Goal: Transaction & Acquisition: Subscribe to service/newsletter

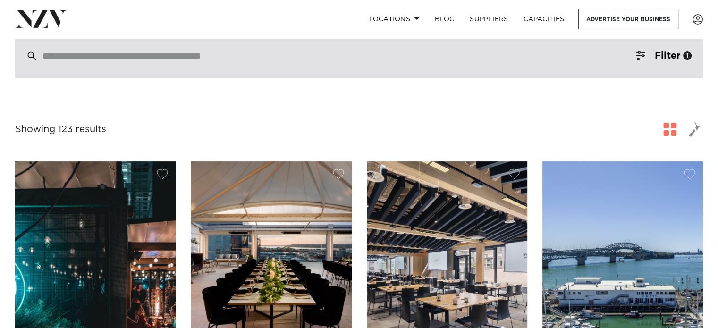
scroll to position [224, 0]
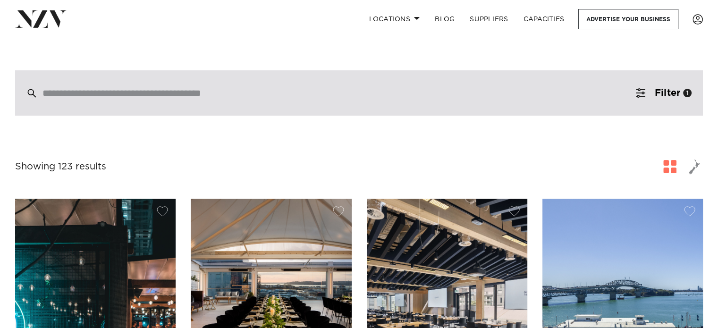
click at [195, 70] on div at bounding box center [359, 92] width 688 height 45
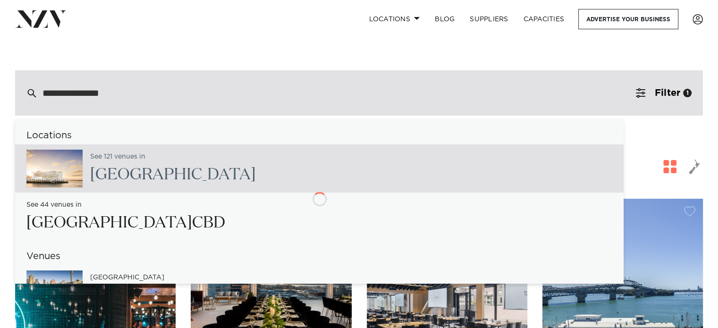
type input "**********"
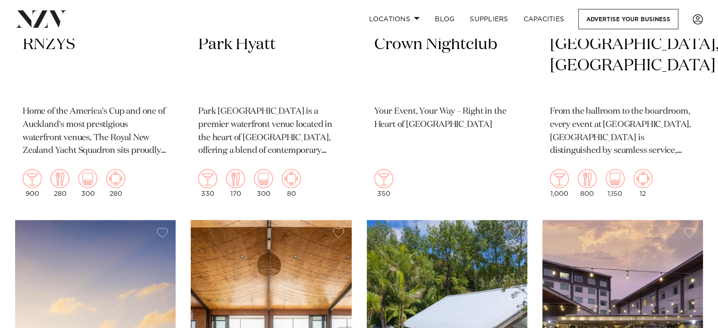
scroll to position [1463, 0]
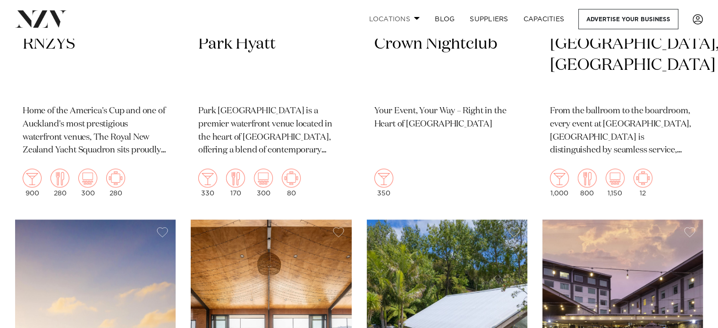
click at [402, 17] on link "Locations" at bounding box center [394, 19] width 66 height 20
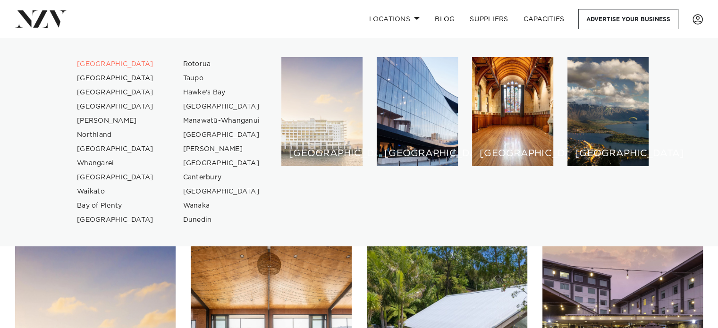
click at [349, 122] on div "[GEOGRAPHIC_DATA]" at bounding box center [321, 111] width 81 height 109
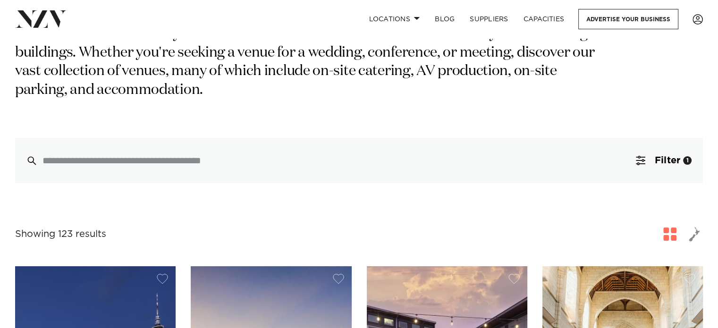
scroll to position [177, 0]
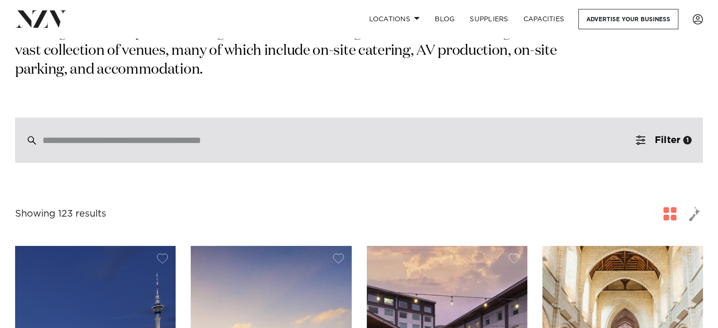
click at [283, 135] on input "search" at bounding box center [338, 140] width 593 height 10
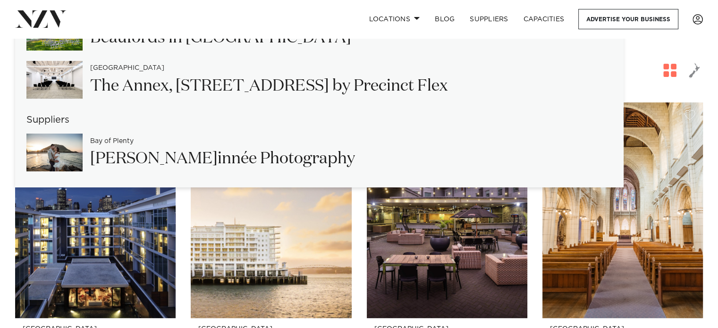
scroll to position [0, 0]
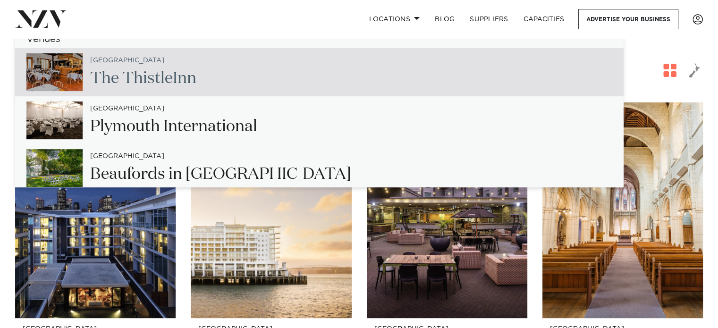
type input "**********"
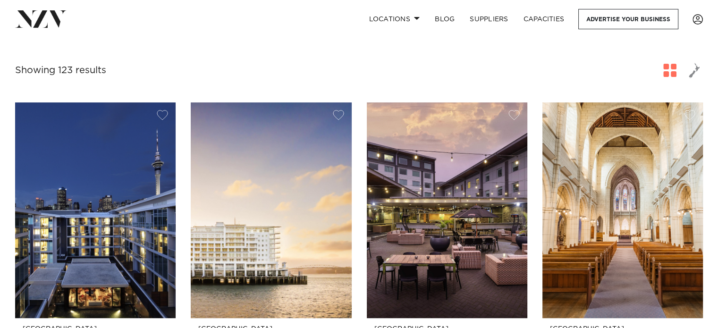
click at [202, 14] on link at bounding box center [115, 18] width 200 height 17
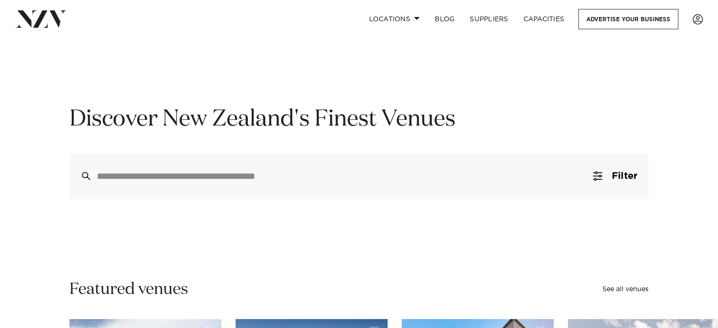
scroll to position [29, 0]
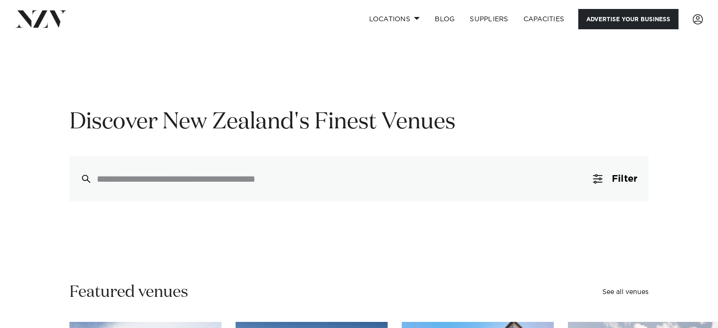
click at [642, 16] on link "Advertise your business" at bounding box center [628, 19] width 100 height 20
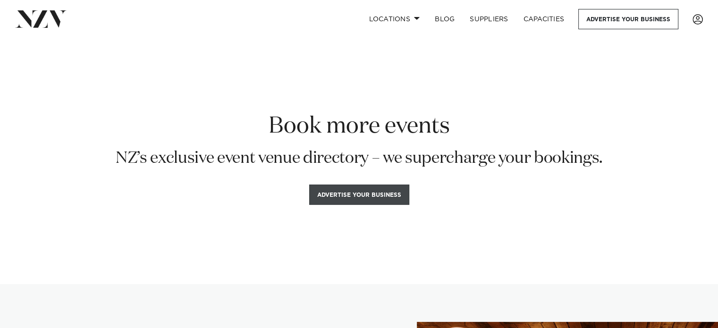
click at [336, 192] on button "Advertise your business" at bounding box center [359, 195] width 100 height 20
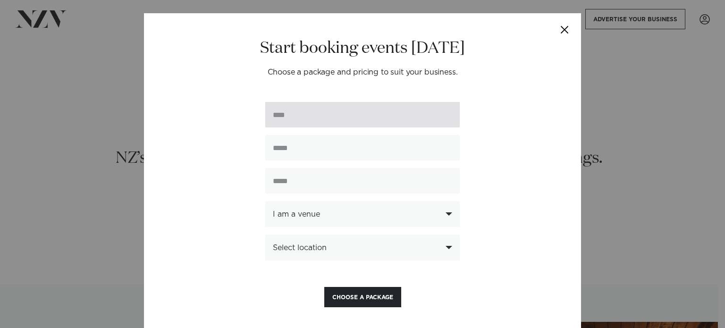
click at [331, 115] on input "text" at bounding box center [362, 114] width 195 height 25
type input "**********"
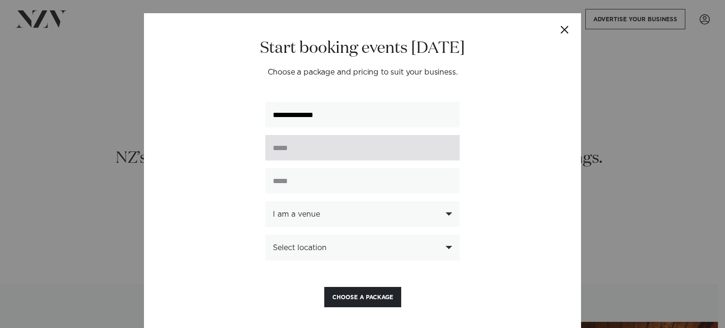
click at [306, 154] on input "email" at bounding box center [362, 147] width 195 height 25
type input "**********"
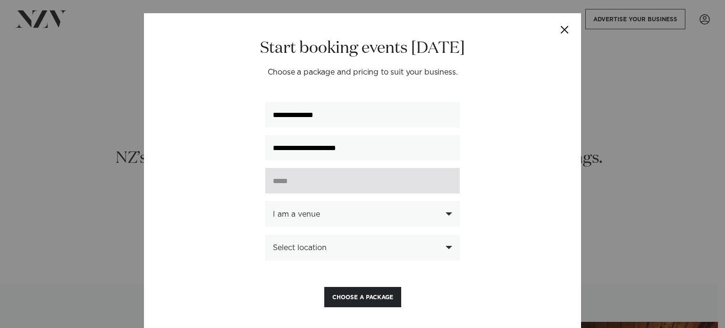
click at [305, 186] on input "text" at bounding box center [362, 180] width 195 height 25
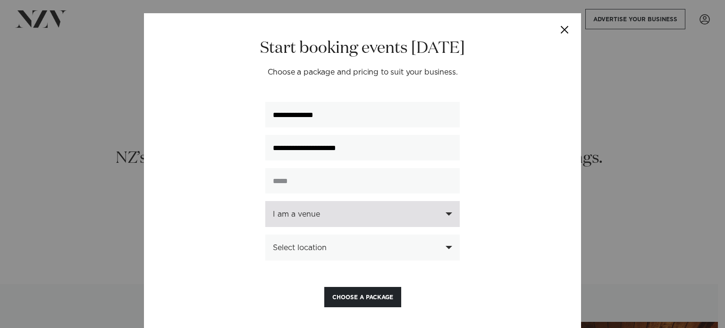
click at [311, 212] on div "I am a venue" at bounding box center [362, 214] width 195 height 26
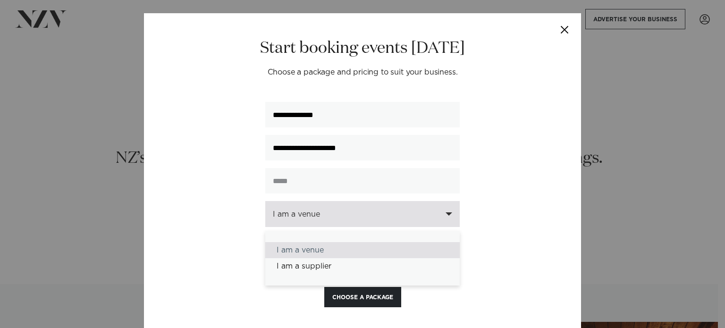
click at [311, 212] on div "I am a venue" at bounding box center [362, 214] width 195 height 26
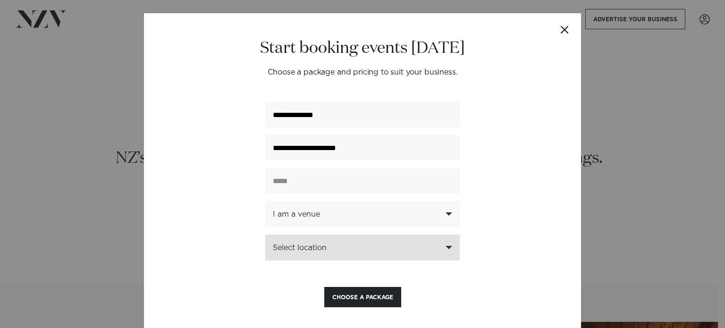
click at [313, 246] on div "Select location" at bounding box center [362, 248] width 195 height 26
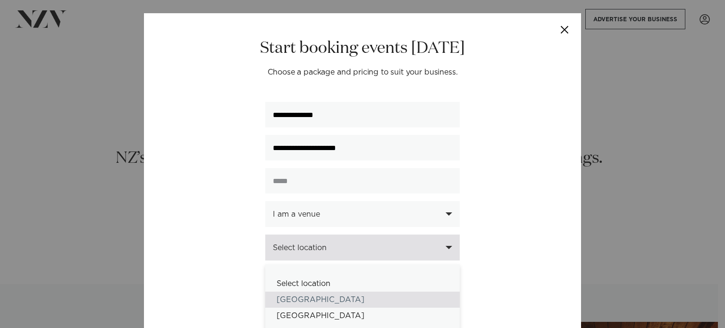
click at [294, 297] on div "[GEOGRAPHIC_DATA]" at bounding box center [362, 300] width 195 height 16
select select "*"
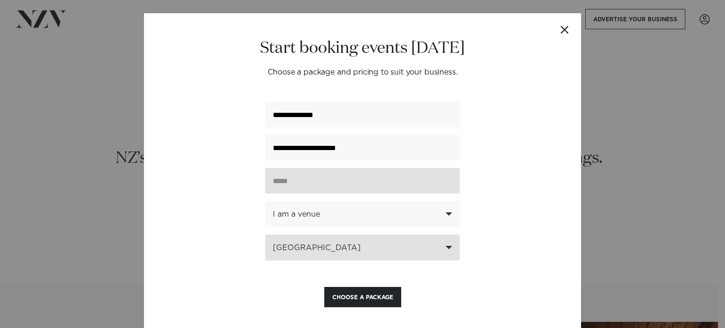
click at [299, 175] on input "text" at bounding box center [362, 180] width 195 height 25
paste input "**********"
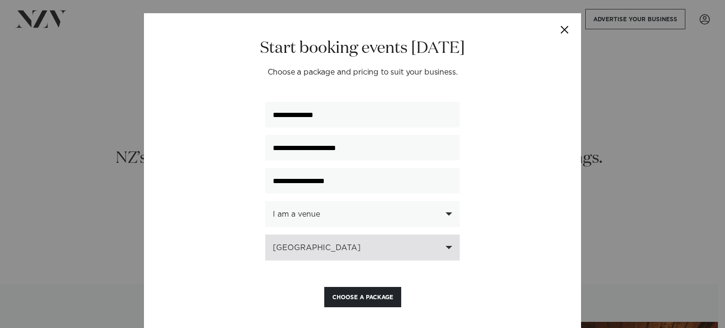
click at [319, 255] on div "[GEOGRAPHIC_DATA]" at bounding box center [362, 248] width 195 height 26
type input "**********"
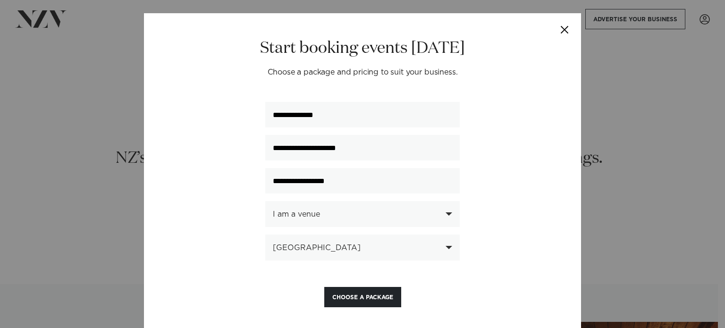
click at [206, 237] on div "**********" at bounding box center [362, 172] width 437 height 319
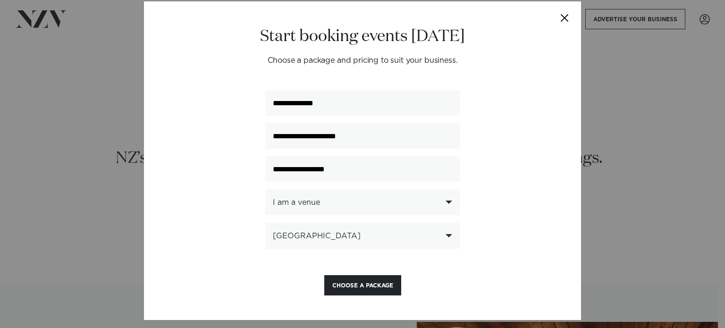
scroll to position [20, 0]
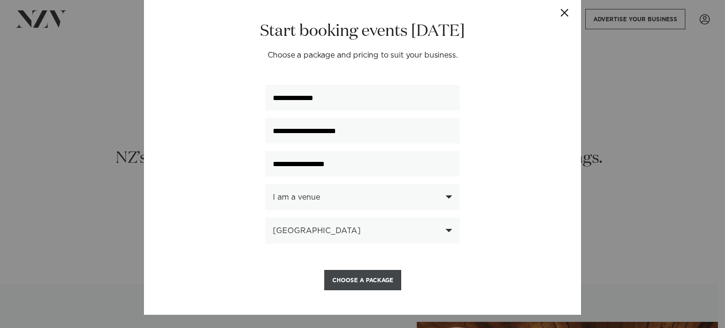
click at [353, 287] on button "Choose a Package" at bounding box center [362, 280] width 77 height 20
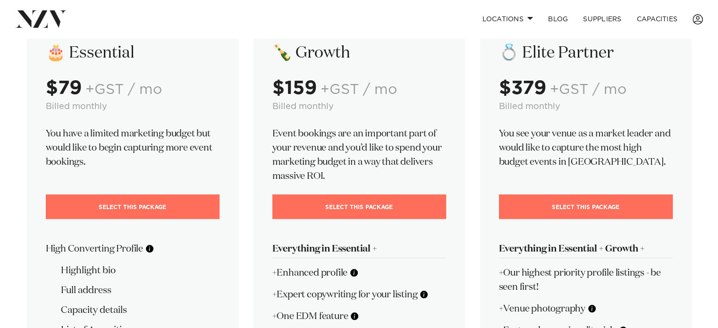
scroll to position [242, 0]
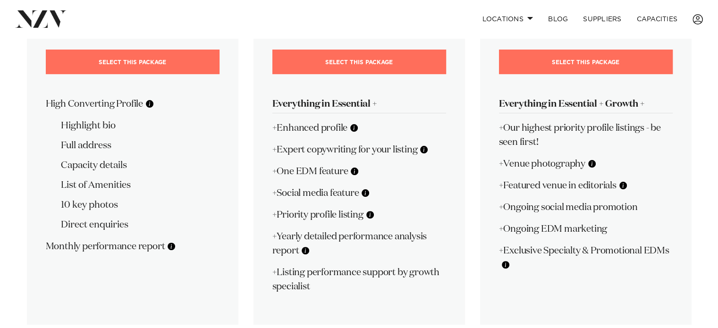
click at [356, 170] on button at bounding box center [354, 171] width 9 height 9
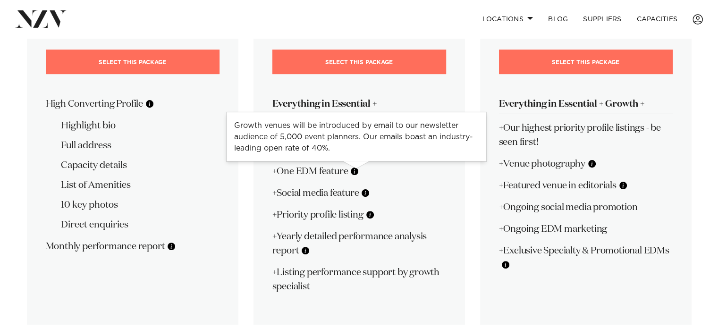
click at [356, 170] on button at bounding box center [354, 171] width 9 height 9
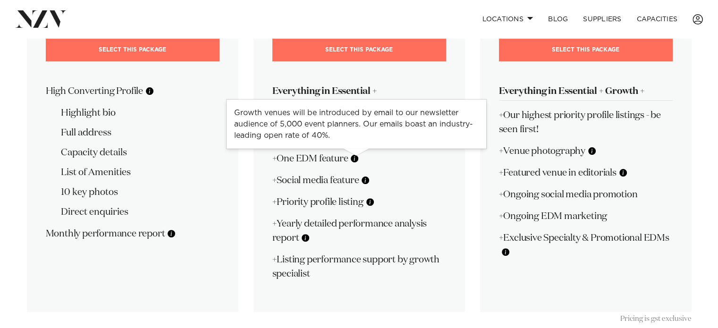
scroll to position [262, 0]
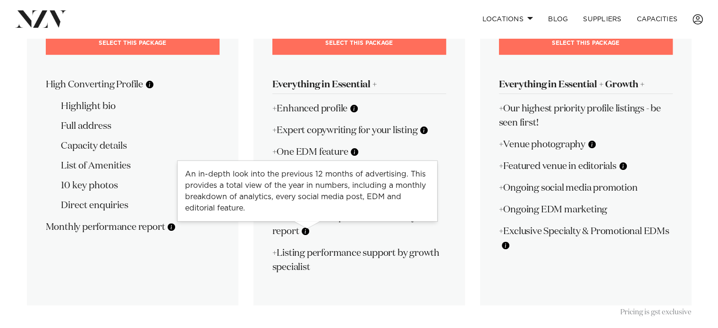
click at [319, 271] on p "+Listing performance support by growth specialist" at bounding box center [359, 260] width 174 height 28
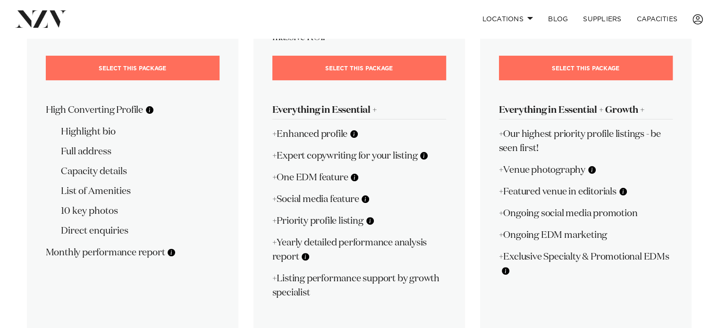
scroll to position [255, 0]
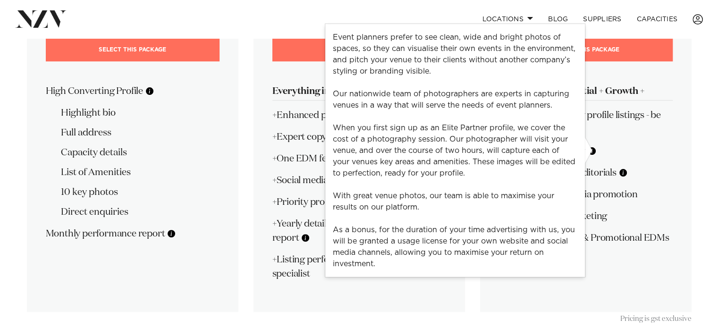
click at [599, 284] on div "💍 Elite Partner $379 +GST / mo Billed monthly You see your venue as a market le…" at bounding box center [586, 85] width 212 height 454
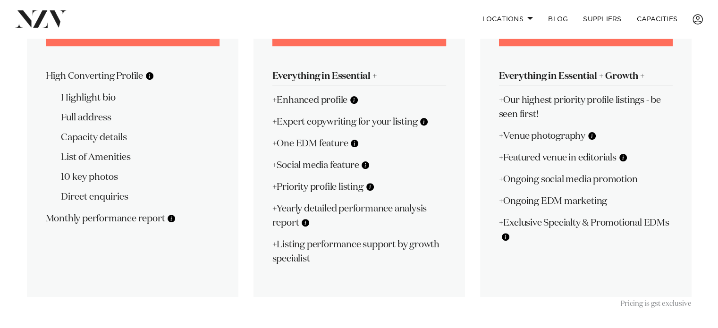
scroll to position [271, 0]
click at [506, 233] on div at bounding box center [505, 230] width 26 height 7
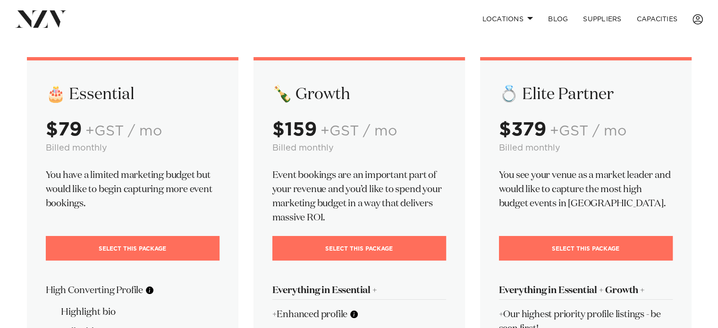
scroll to position [44, 0]
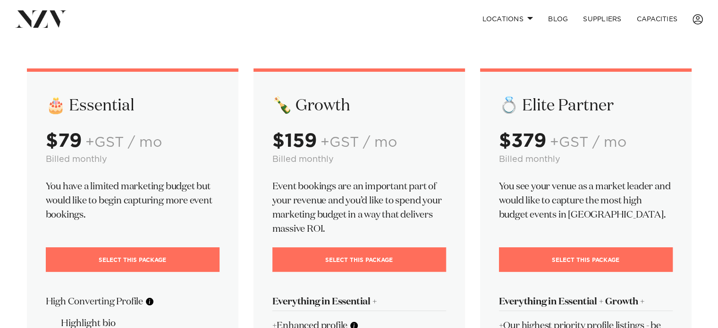
click at [374, 254] on link "Select This Package" at bounding box center [359, 259] width 174 height 25
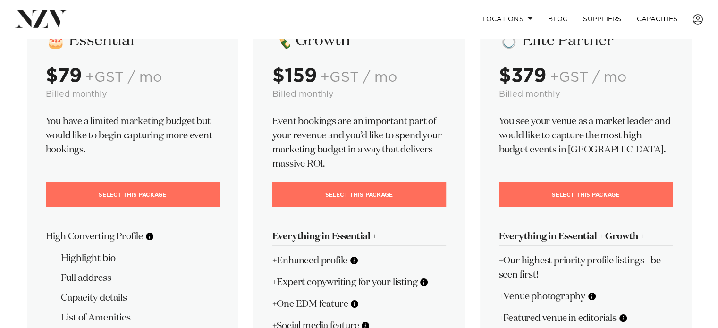
scroll to position [0, 0]
